Goal: Task Accomplishment & Management: Use online tool/utility

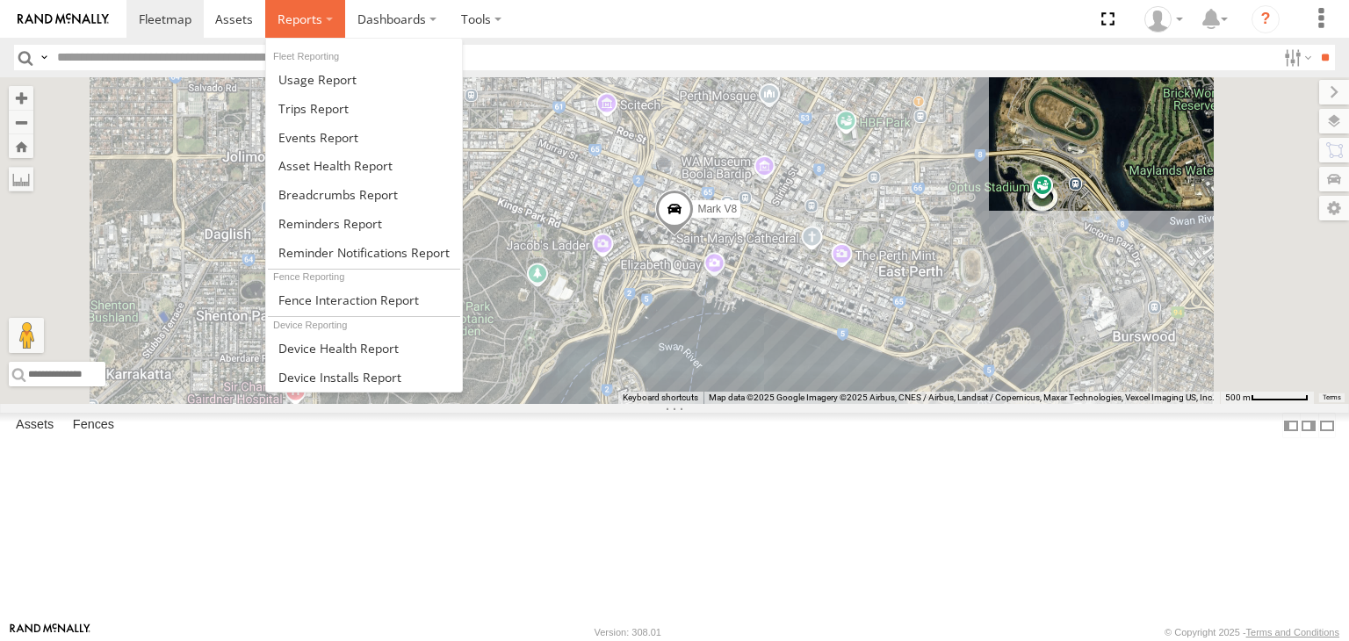
click at [315, 22] on span at bounding box center [300, 19] width 45 height 17
click at [296, 5] on label at bounding box center [305, 19] width 80 height 38
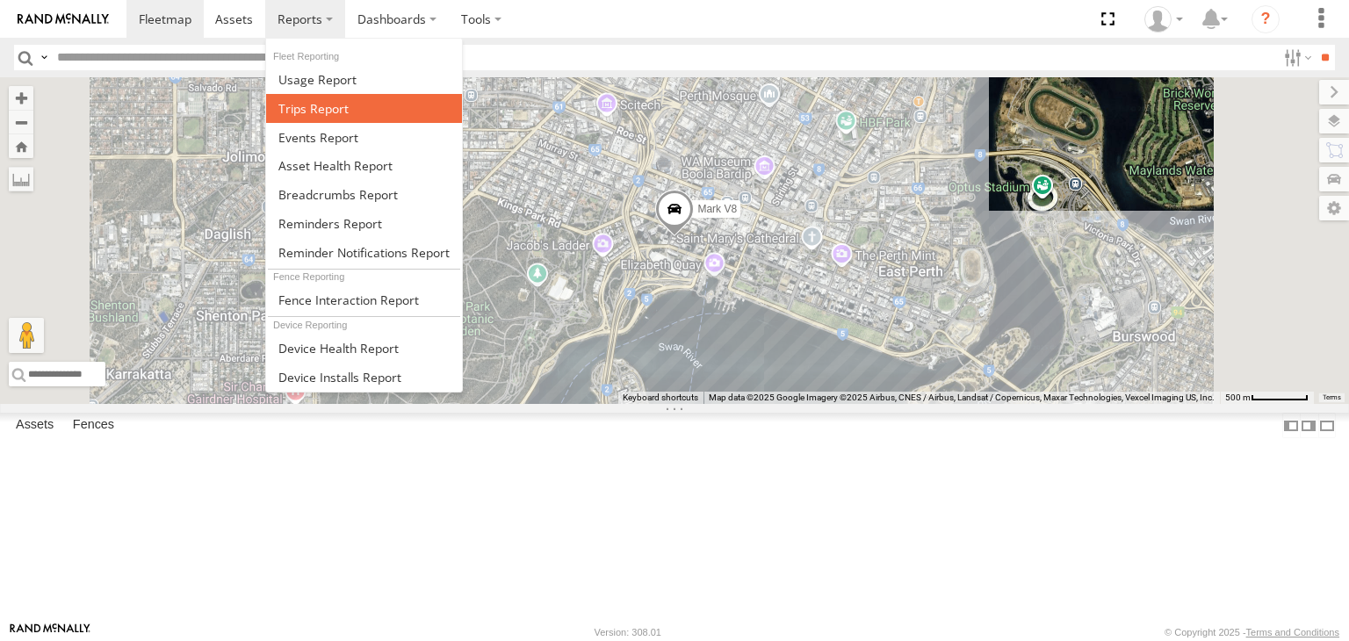
click at [327, 110] on span at bounding box center [313, 108] width 70 height 17
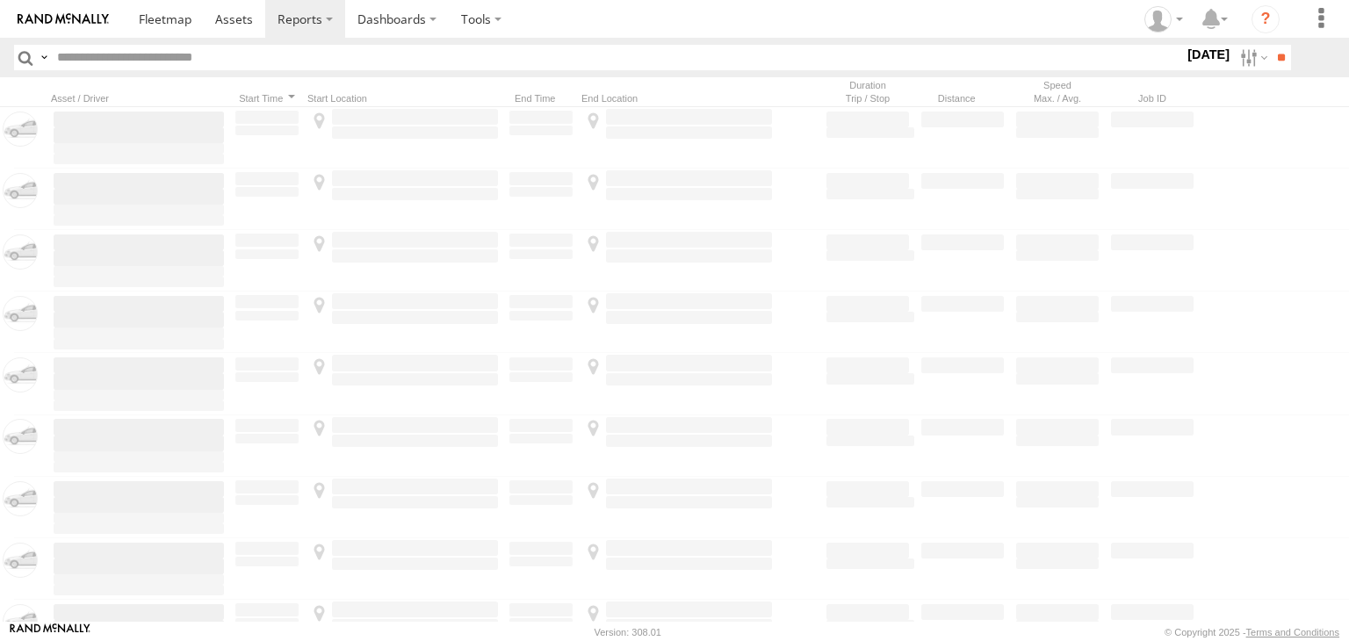
click at [1245, 43] on header "Search Query Asset ID Asset Label Registration Manufacturer Model VIN Job ID" at bounding box center [674, 58] width 1349 height 40
click at [1242, 52] on label at bounding box center [1252, 57] width 38 height 25
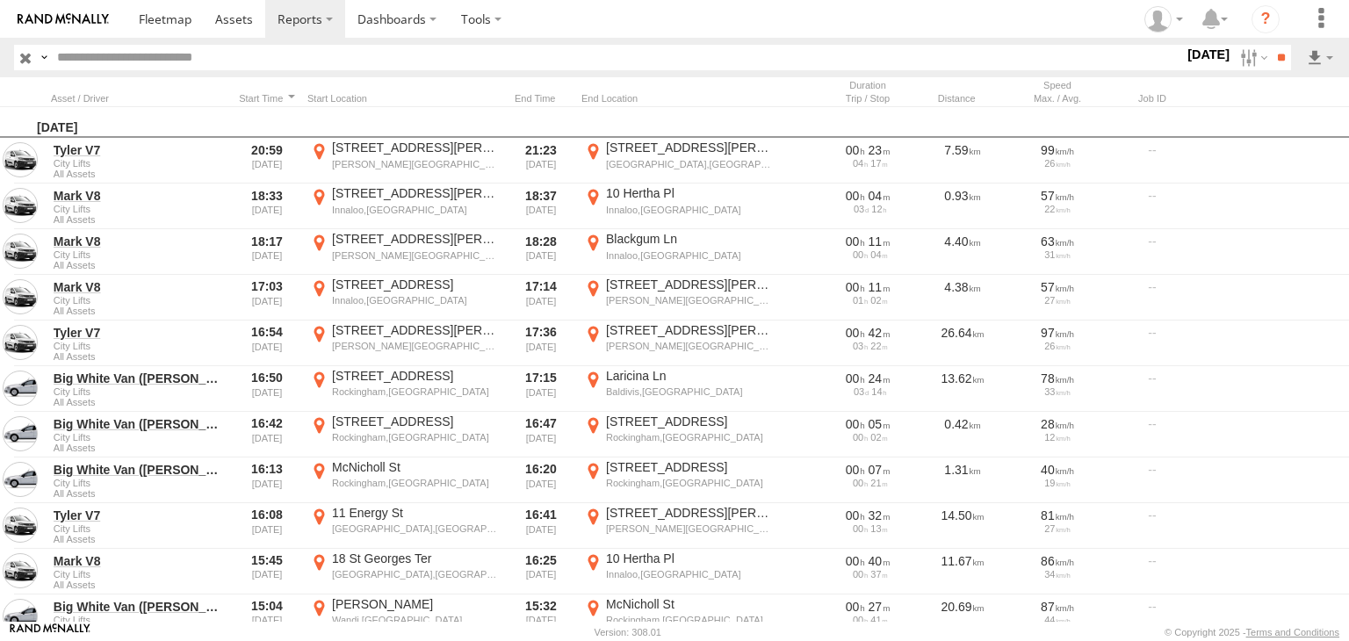
click at [0, 0] on label at bounding box center [0, 0] width 0 height 0
click at [1293, 61] on div "Search Query Asset ID Asset Label Registration Manufacturer Model VIN Job ID" at bounding box center [674, 57] width 1321 height 25
click at [1287, 61] on input "**" at bounding box center [1281, 57] width 20 height 25
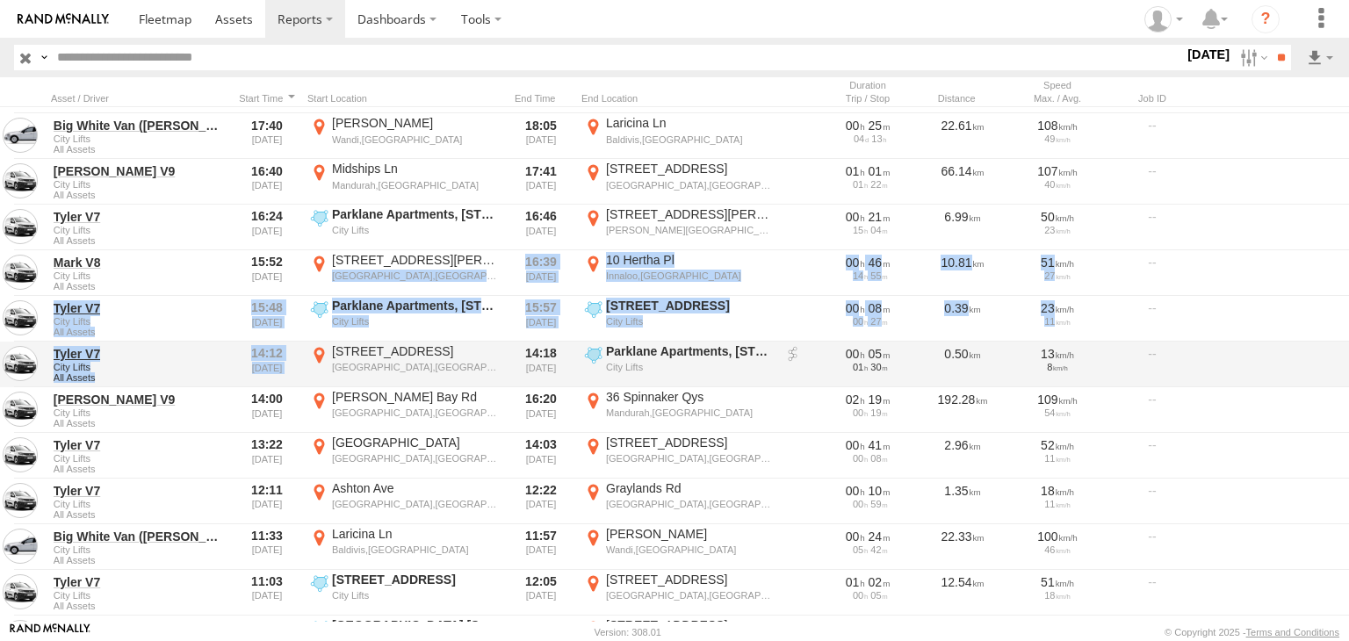
click at [327, 352] on div "[DATE] [PERSON_NAME] V9 City Lifts All Assets 19:04 [DATE] [STREET_ADDRESS] 115…" at bounding box center [878, 463] width 1757 height 853
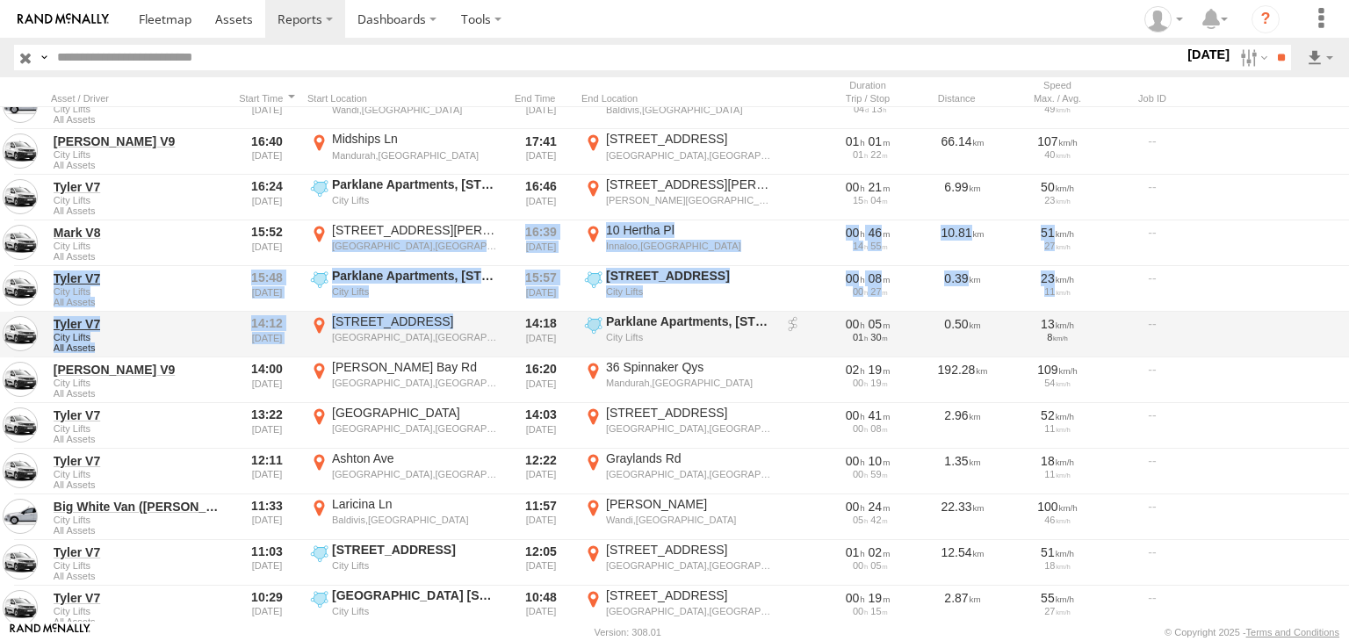
scroll to position [176, 0]
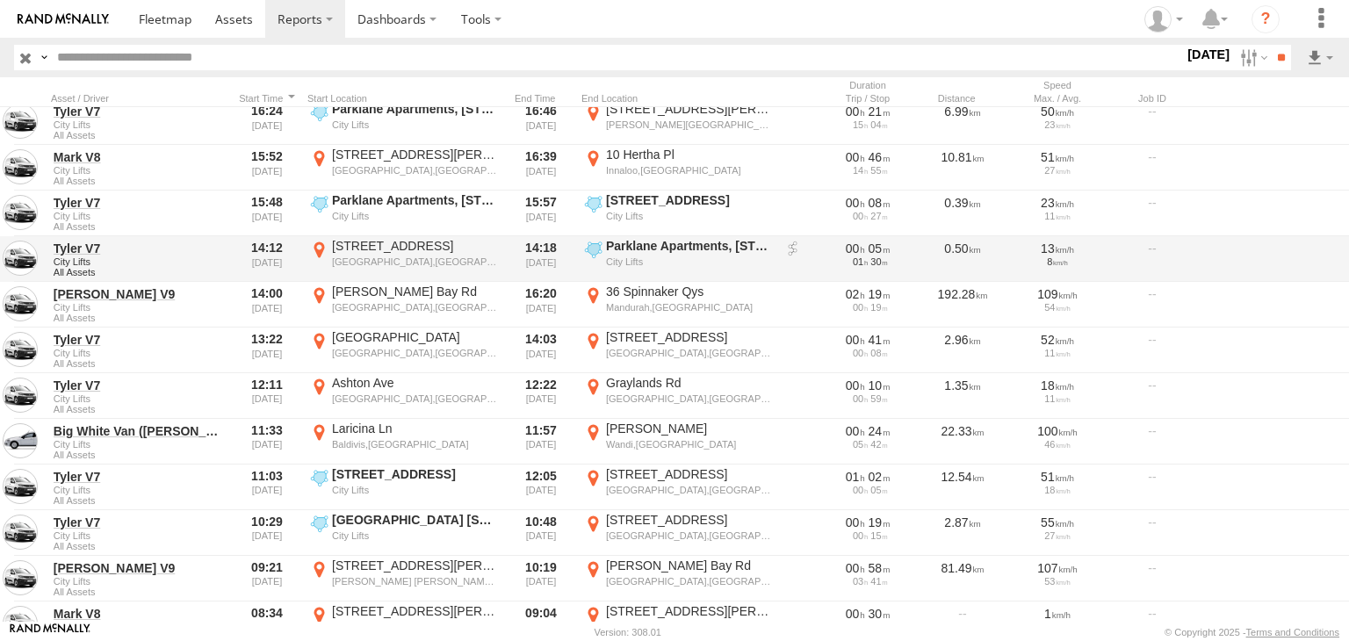
click at [1225, 268] on div "Close Trip" at bounding box center [1220, 259] width 35 height 42
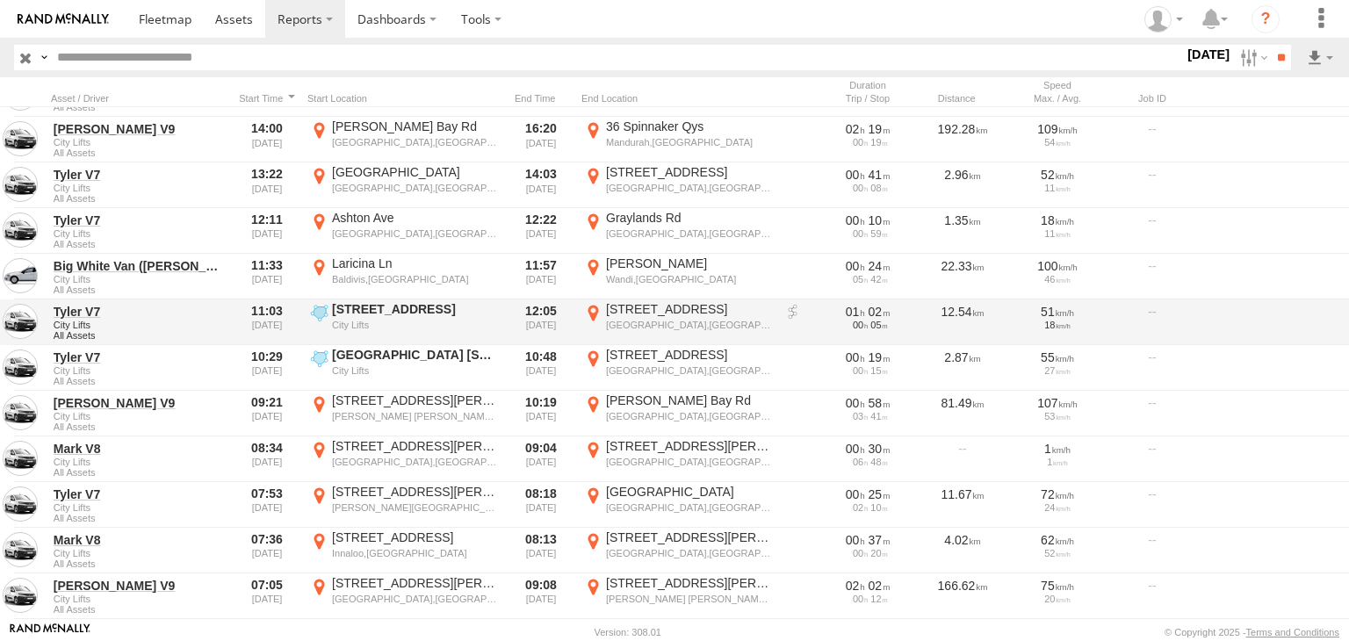
scroll to position [263, 0]
